Goal: Task Accomplishment & Management: Manage account settings

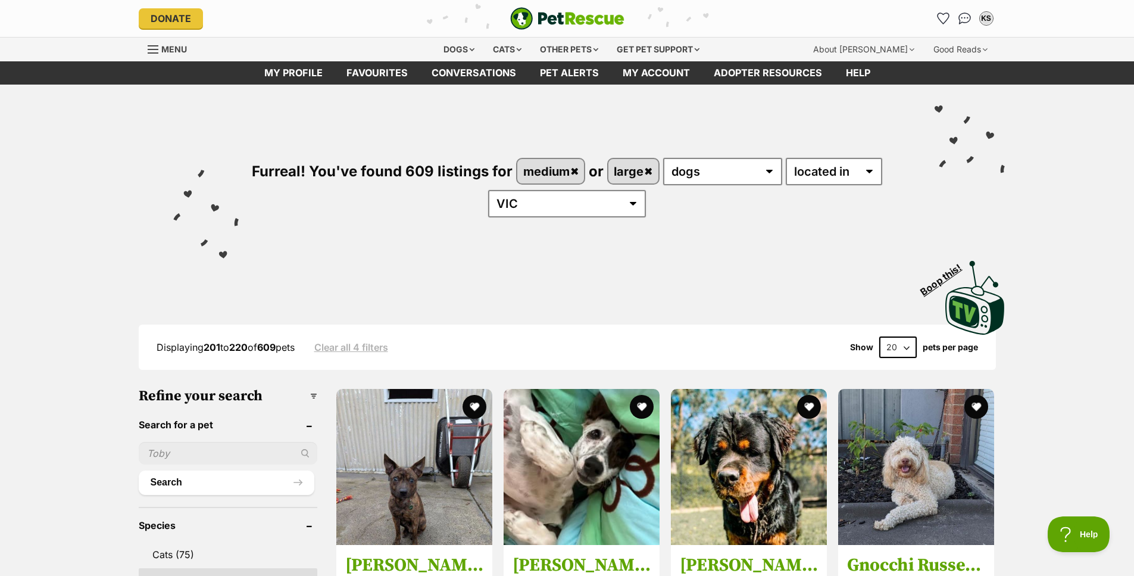
click at [943, 18] on icon "Favourites" at bounding box center [943, 18] width 11 height 11
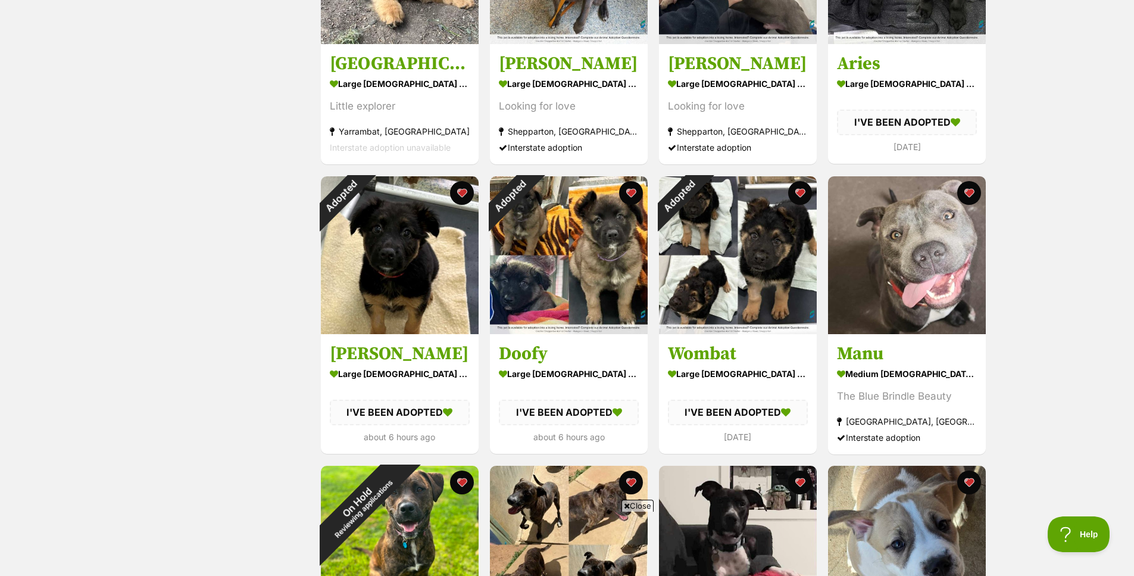
scroll to position [298, 0]
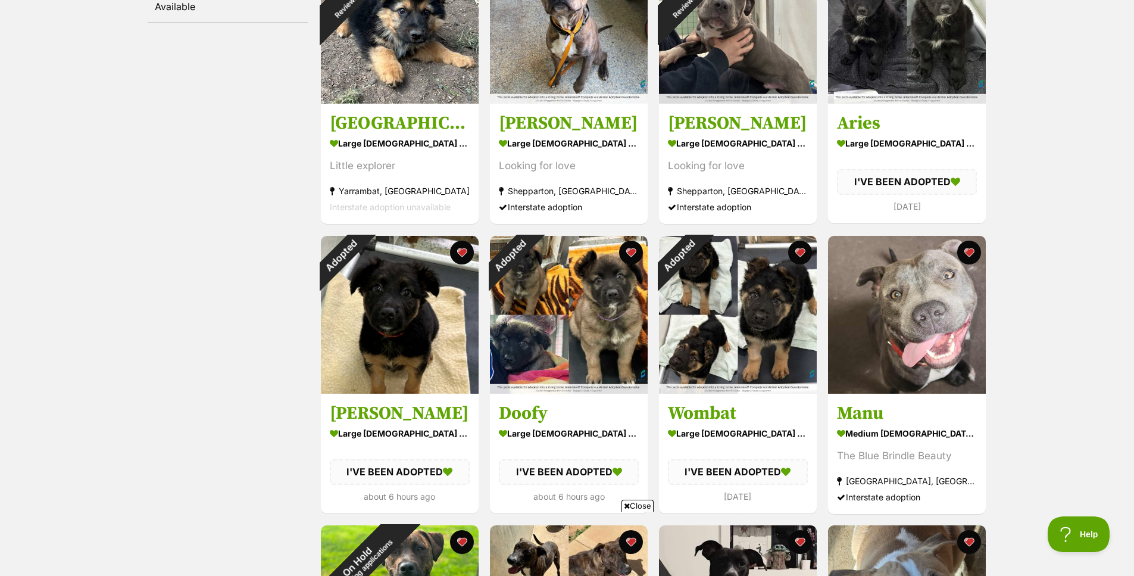
click at [350, 311] on img at bounding box center [400, 315] width 158 height 158
